Goal: Transaction & Acquisition: Register for event/course

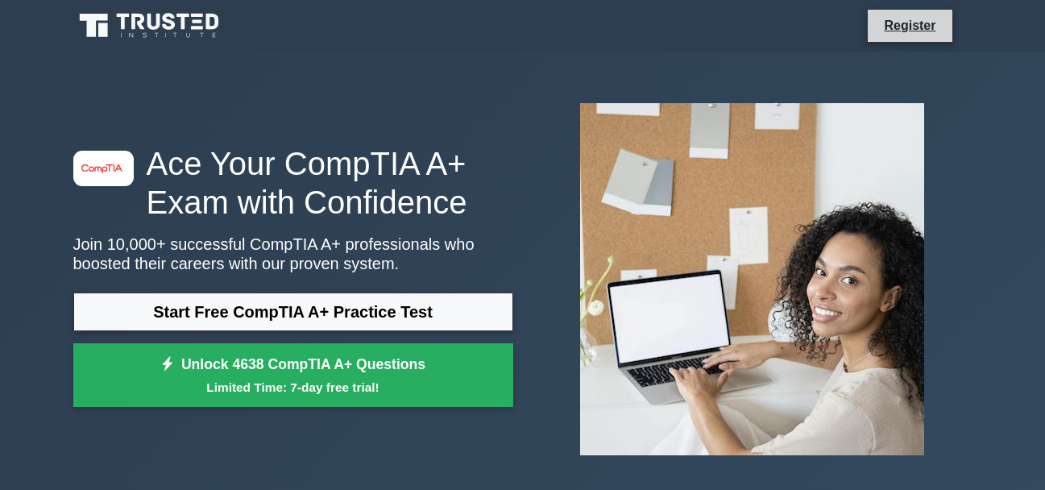
click at [897, 14] on li "Register" at bounding box center [909, 26] width 85 height 34
drag, startPoint x: 269, startPoint y: 261, endPoint x: 263, endPoint y: 290, distance: 29.7
click at [263, 290] on div "image/svg+xml Ace Your CompTIA A+ Exam with Confidence Join 10,000+ successful …" at bounding box center [293, 280] width 459 height 272
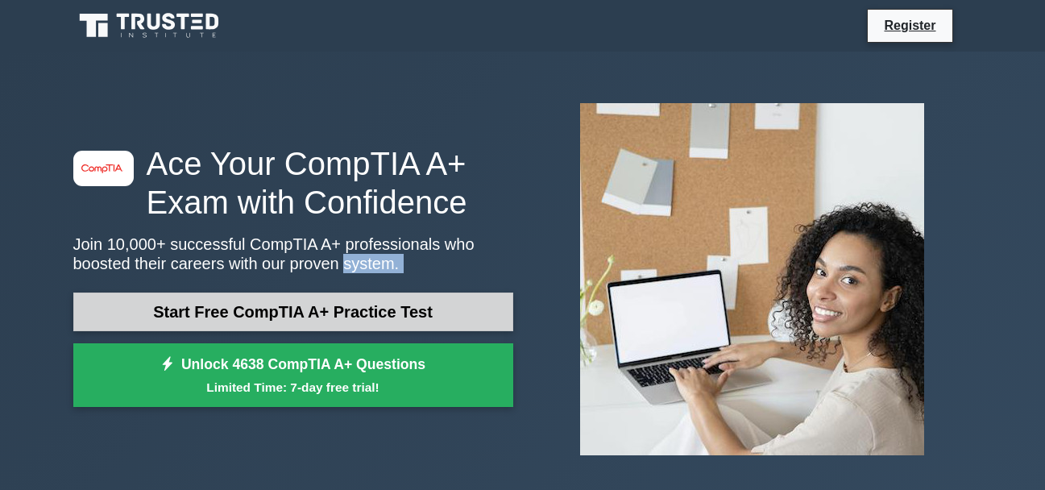
click at [228, 309] on link "Start Free CompTIA A+ Practice Test" at bounding box center [293, 312] width 440 height 39
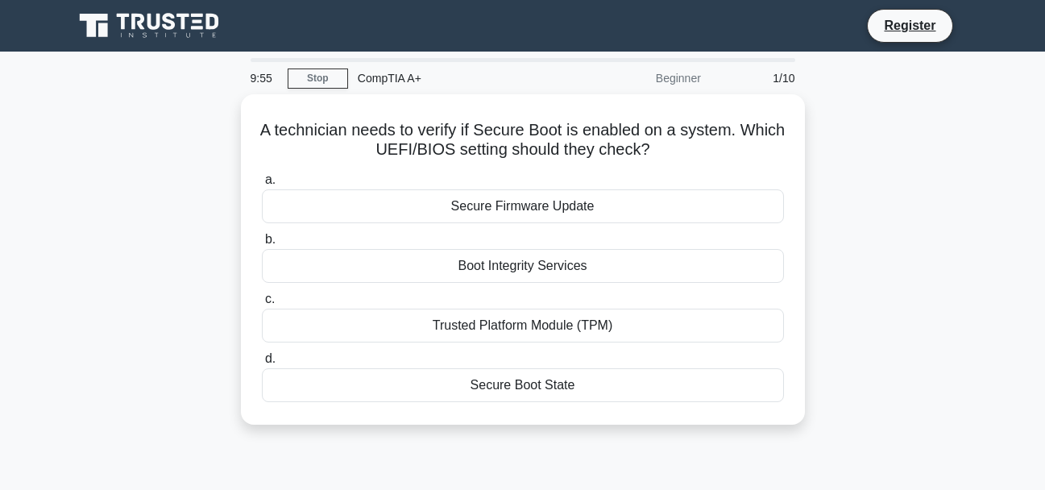
click at [141, 23] on icon at bounding box center [137, 22] width 13 height 16
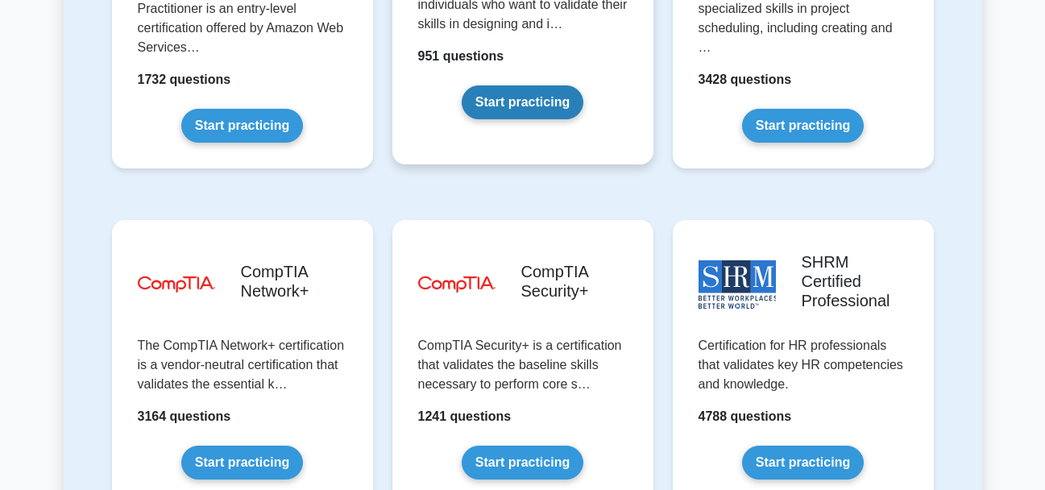
scroll to position [3063, 0]
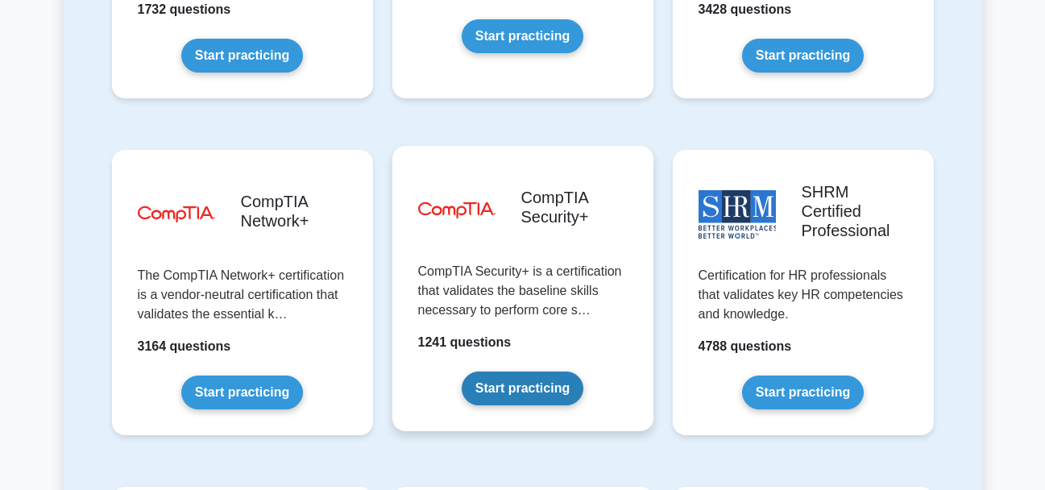
click at [529, 372] on link "Start practicing" at bounding box center [523, 389] width 122 height 34
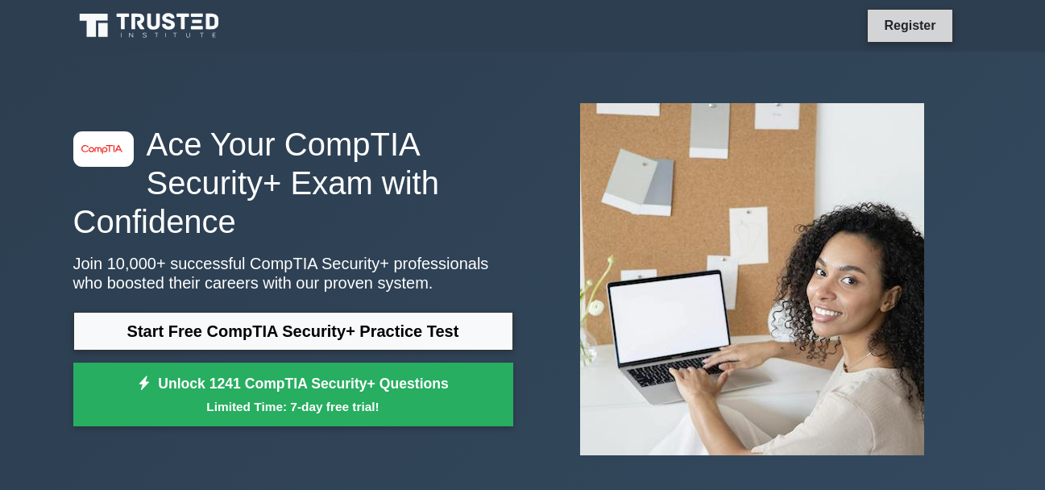
click at [920, 25] on link "Register" at bounding box center [909, 25] width 71 height 20
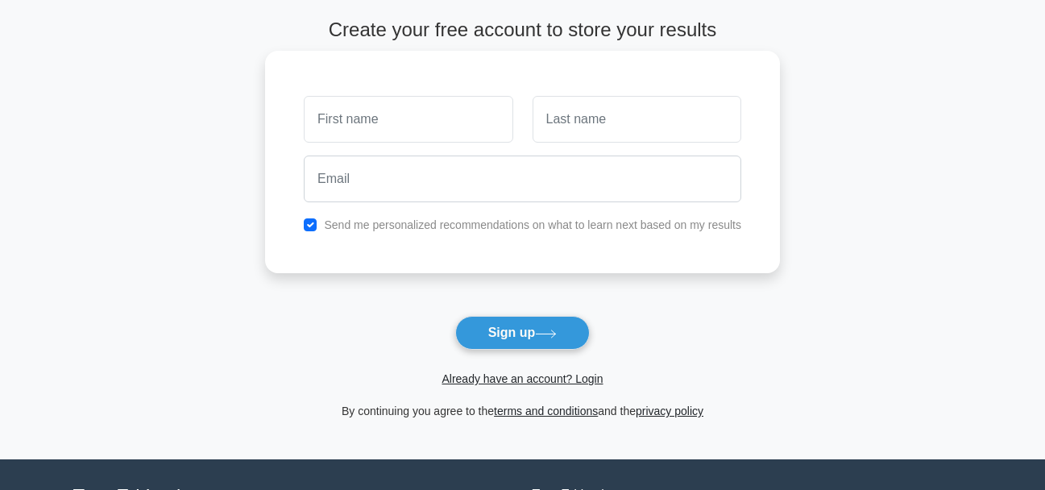
scroll to position [81, 0]
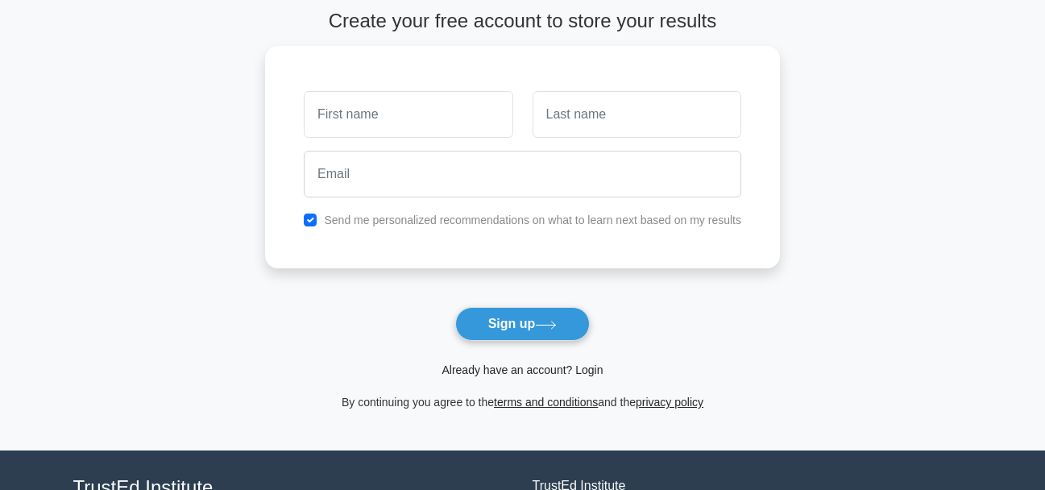
click at [476, 370] on link "Already have an account? Login" at bounding box center [522, 369] width 161 height 13
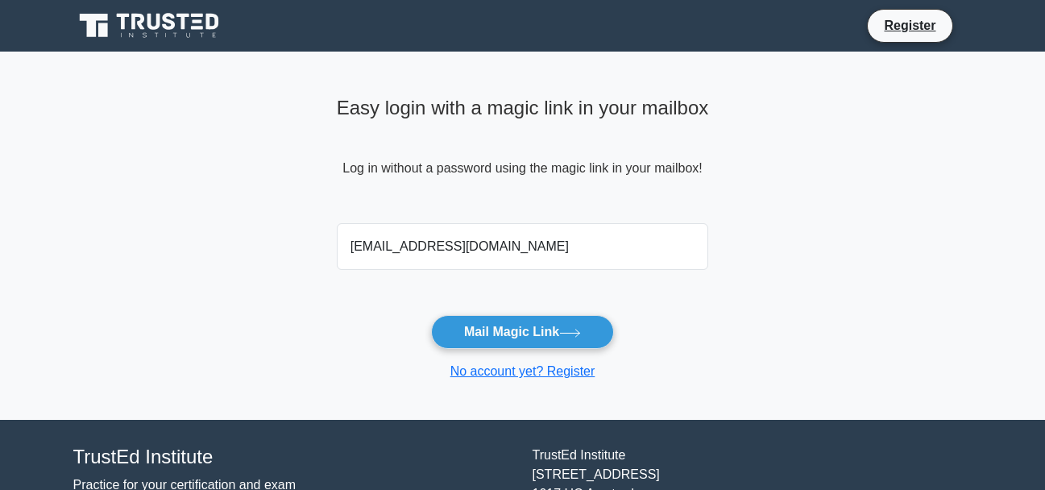
click at [404, 247] on input "[EMAIL_ADDRESS][DOMAIN_NAME]" at bounding box center [523, 246] width 372 height 47
type input "[EMAIL_ADDRESS][DOMAIN_NAME]"
click at [431, 315] on button "Mail Magic Link" at bounding box center [522, 332] width 183 height 34
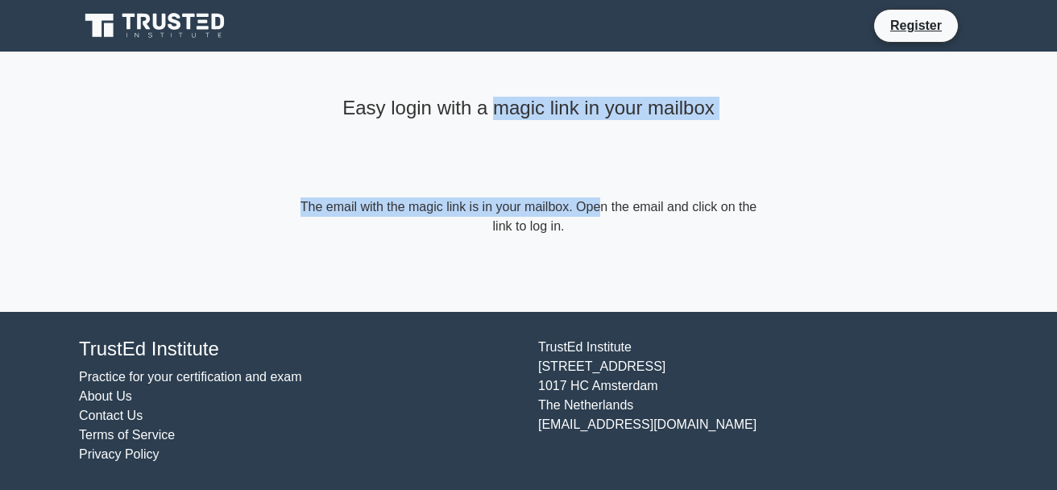
drag, startPoint x: 506, startPoint y: 191, endPoint x: 447, endPoint y: 125, distance: 88.5
click at [458, 123] on div "Easy login with a magic link in your mailbox The email with the magic link is i…" at bounding box center [529, 163] width 484 height 223
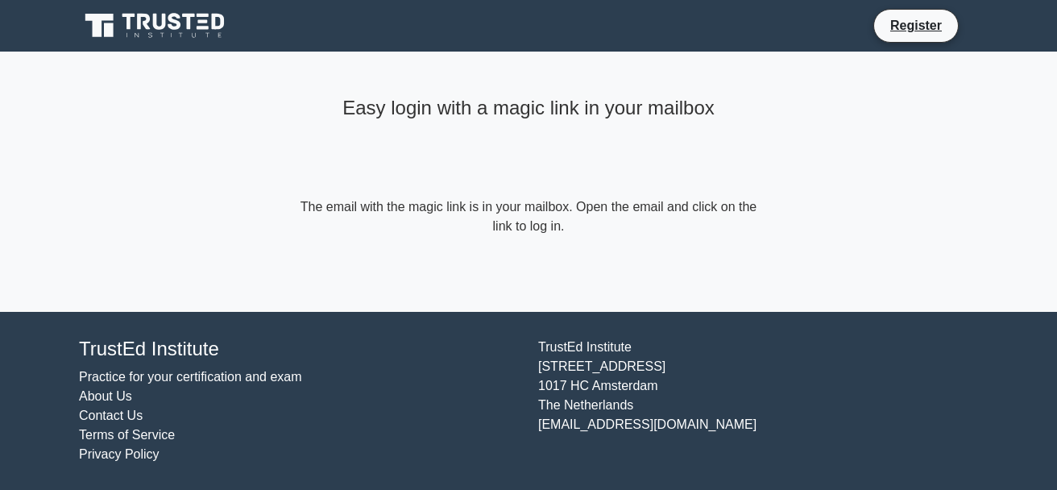
click at [295, 189] on div "Easy login with a magic link in your mailbox The email with the magic link is i…" at bounding box center [529, 163] width 484 height 223
click at [264, 140] on main "Easy login with a magic link in your mailbox The email with the magic link is i…" at bounding box center [528, 182] width 1057 height 260
drag, startPoint x: 285, startPoint y: 151, endPoint x: 471, endPoint y: 152, distance: 186.2
click at [382, 152] on main "Easy login with a magic link in your mailbox The email with the magic link is i…" at bounding box center [528, 182] width 1057 height 260
drag, startPoint x: 546, startPoint y: 152, endPoint x: 555, endPoint y: 153, distance: 9.7
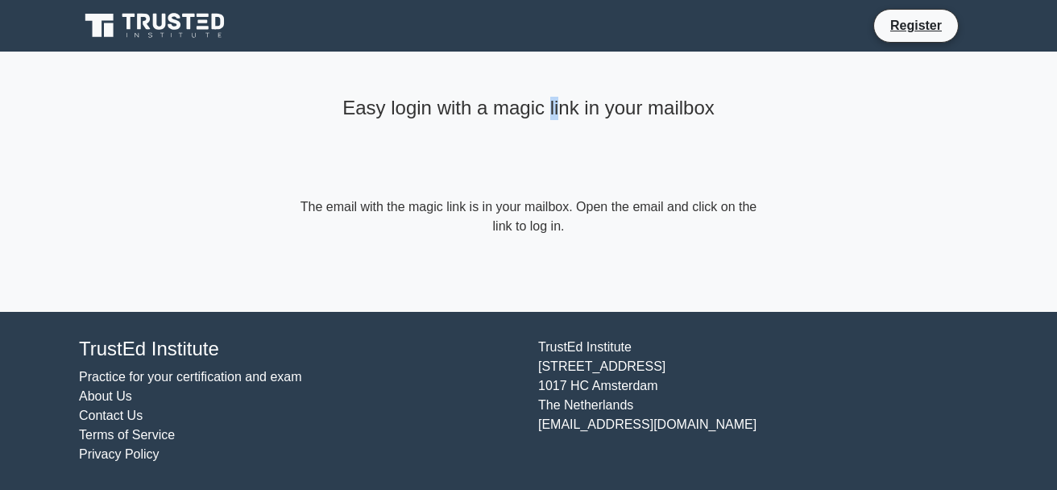
click at [555, 153] on div "Easy login with a magic link in your mailbox" at bounding box center [529, 143] width 464 height 107
drag, startPoint x: 303, startPoint y: 210, endPoint x: 544, endPoint y: 168, distance: 244.6
click at [544, 168] on div "Easy login with a magic link in your mailbox The email with the magic link is i…" at bounding box center [529, 163] width 484 height 223
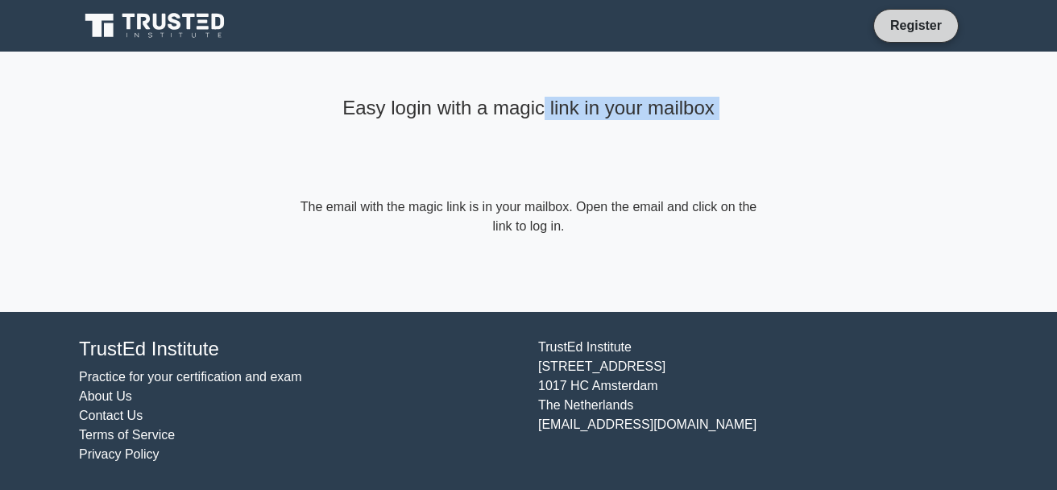
click at [887, 29] on link "Register" at bounding box center [916, 25] width 71 height 20
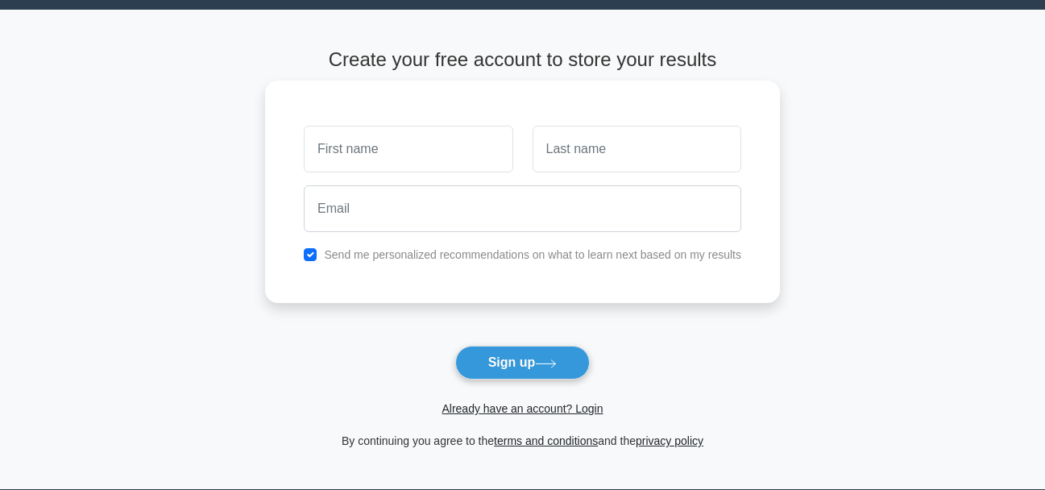
scroll to position [81, 0]
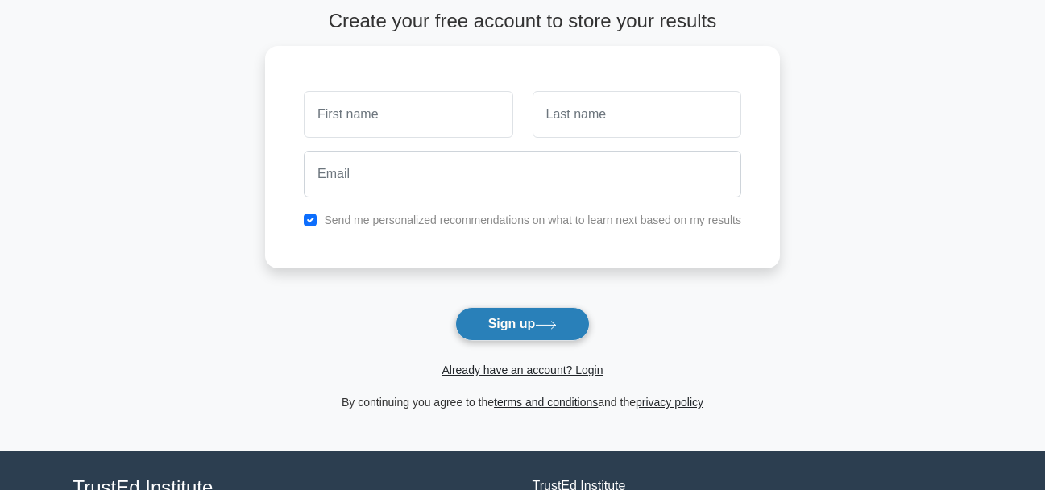
click at [509, 330] on button "Sign up" at bounding box center [522, 324] width 135 height 34
click at [376, 353] on div "Already have an account? Login" at bounding box center [522, 360] width 515 height 39
click at [477, 371] on link "Already have an account? Login" at bounding box center [522, 369] width 161 height 13
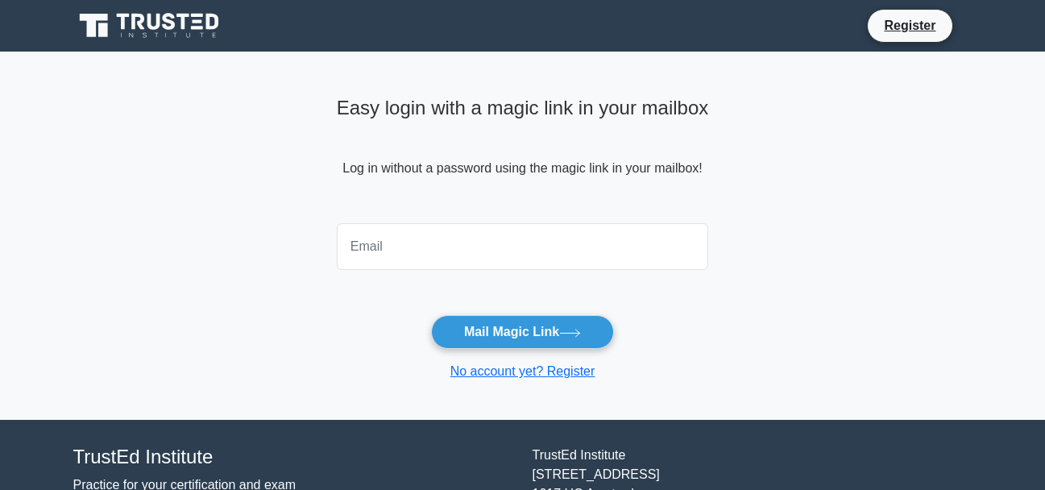
click at [398, 260] on input "email" at bounding box center [523, 246] width 372 height 47
click at [340, 268] on input "email" at bounding box center [523, 246] width 372 height 47
type input "norievpait25@gmail.com"
click at [431, 315] on button "Mail Magic Link" at bounding box center [522, 332] width 183 height 34
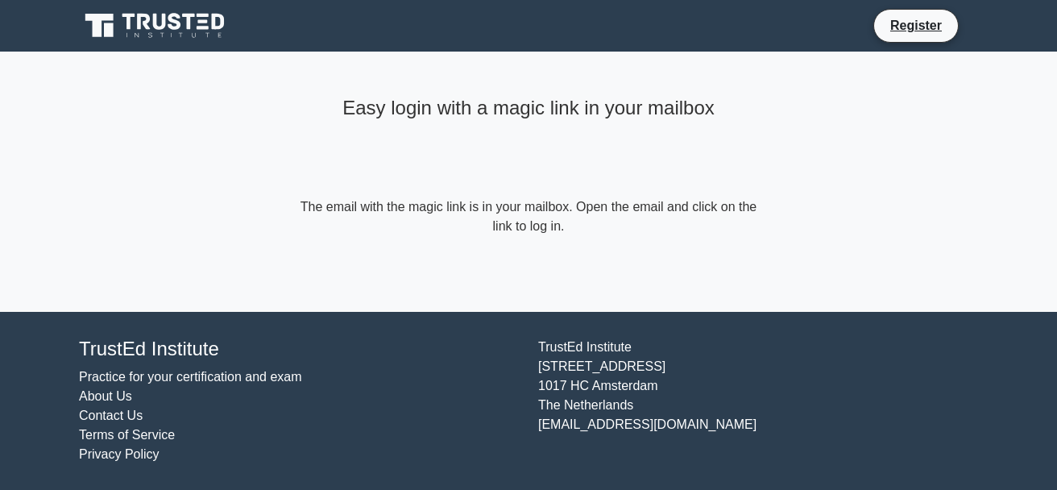
drag, startPoint x: 579, startPoint y: 253, endPoint x: 579, endPoint y: 229, distance: 24.2
click at [579, 243] on div "Easy login with a magic link in your mailbox The email with the magic link is i…" at bounding box center [529, 163] width 484 height 223
